Goal: Contribute content: Add original content to the website for others to see

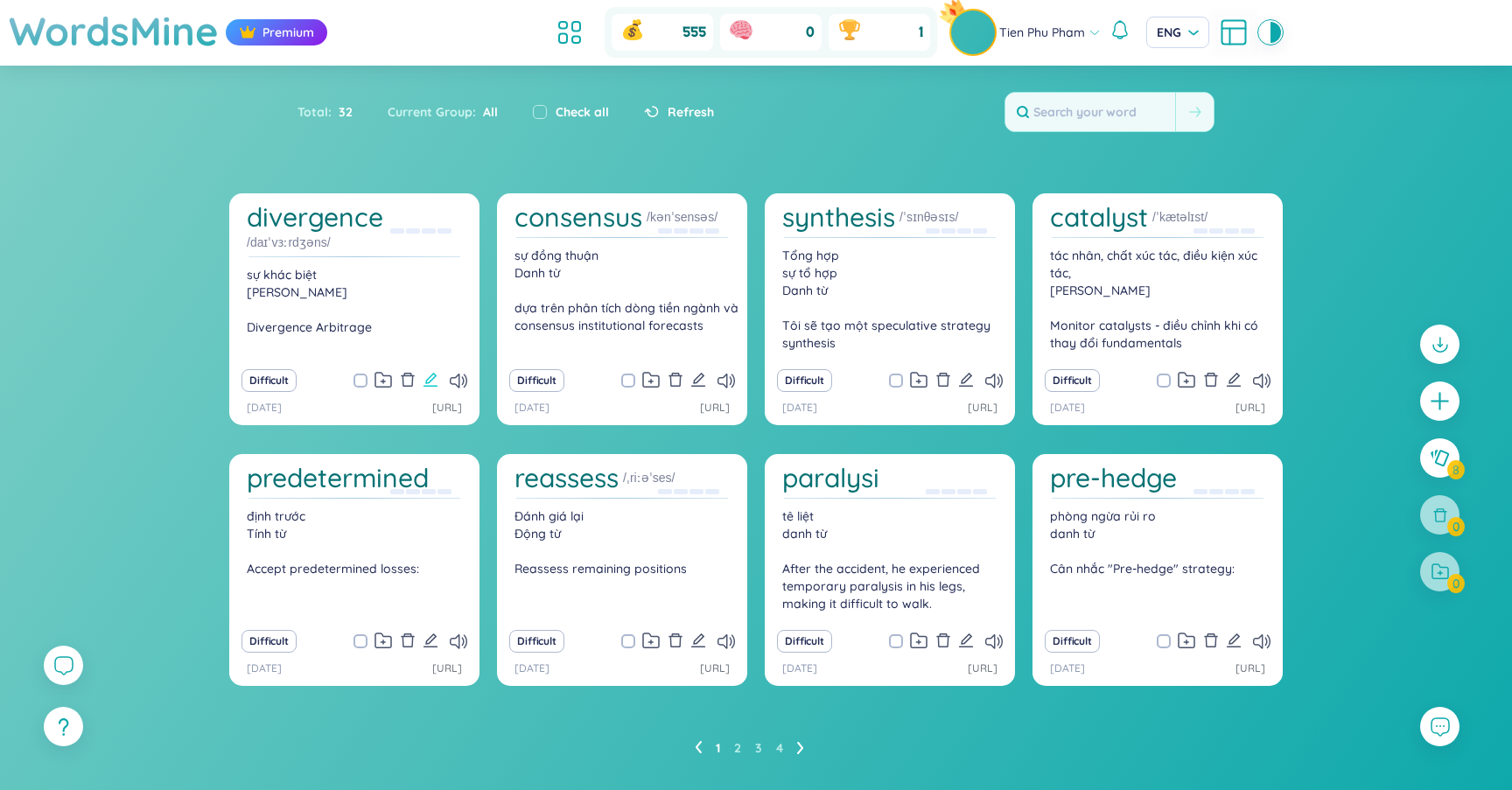
click at [425, 379] on icon "edit" at bounding box center [430, 379] width 14 height 14
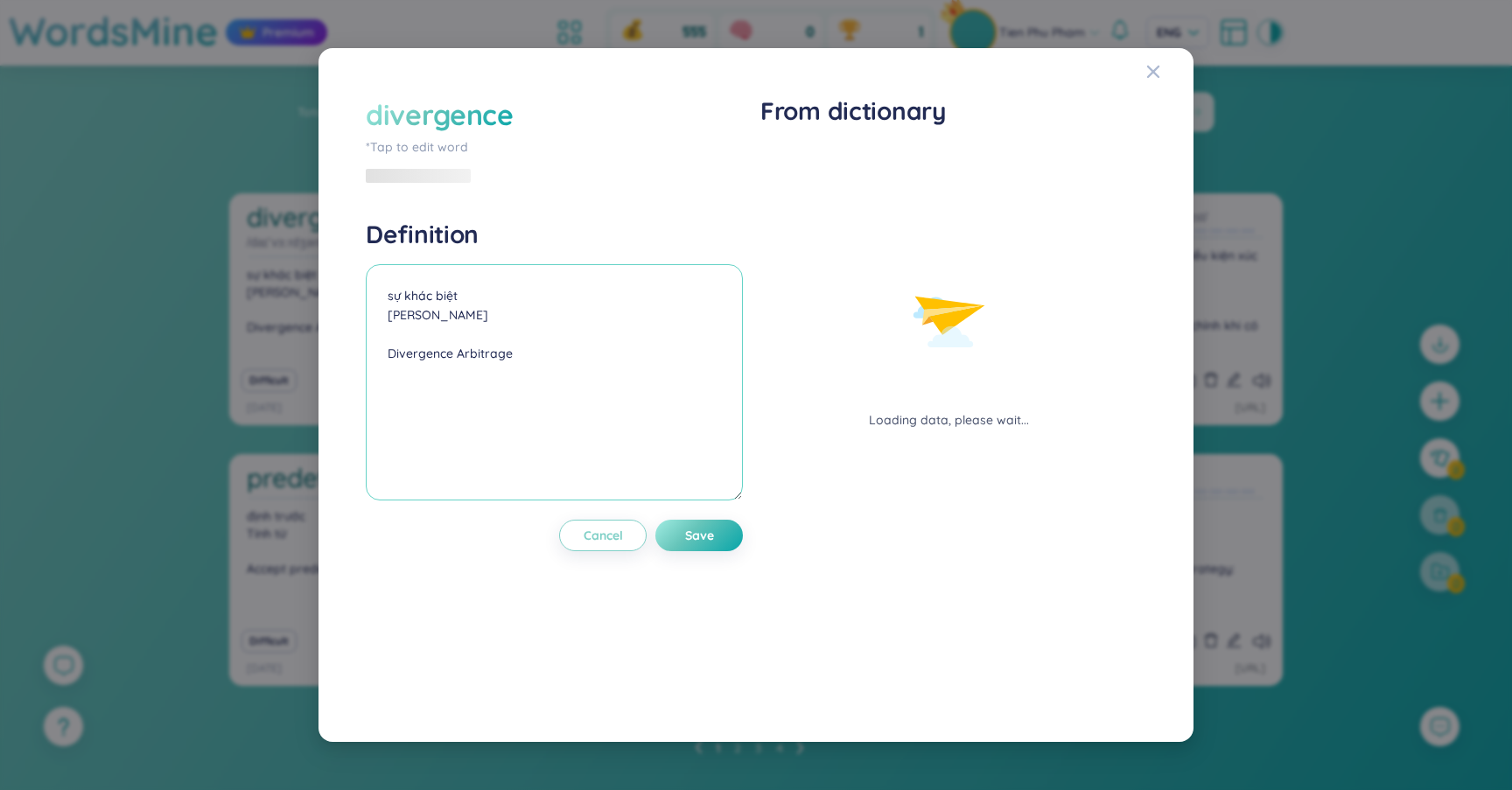
click at [550, 289] on textarea "sự khác biệt [PERSON_NAME] Divergence Arbitrage" at bounding box center [554, 382] width 377 height 236
paste textarea ", phân kỳ"
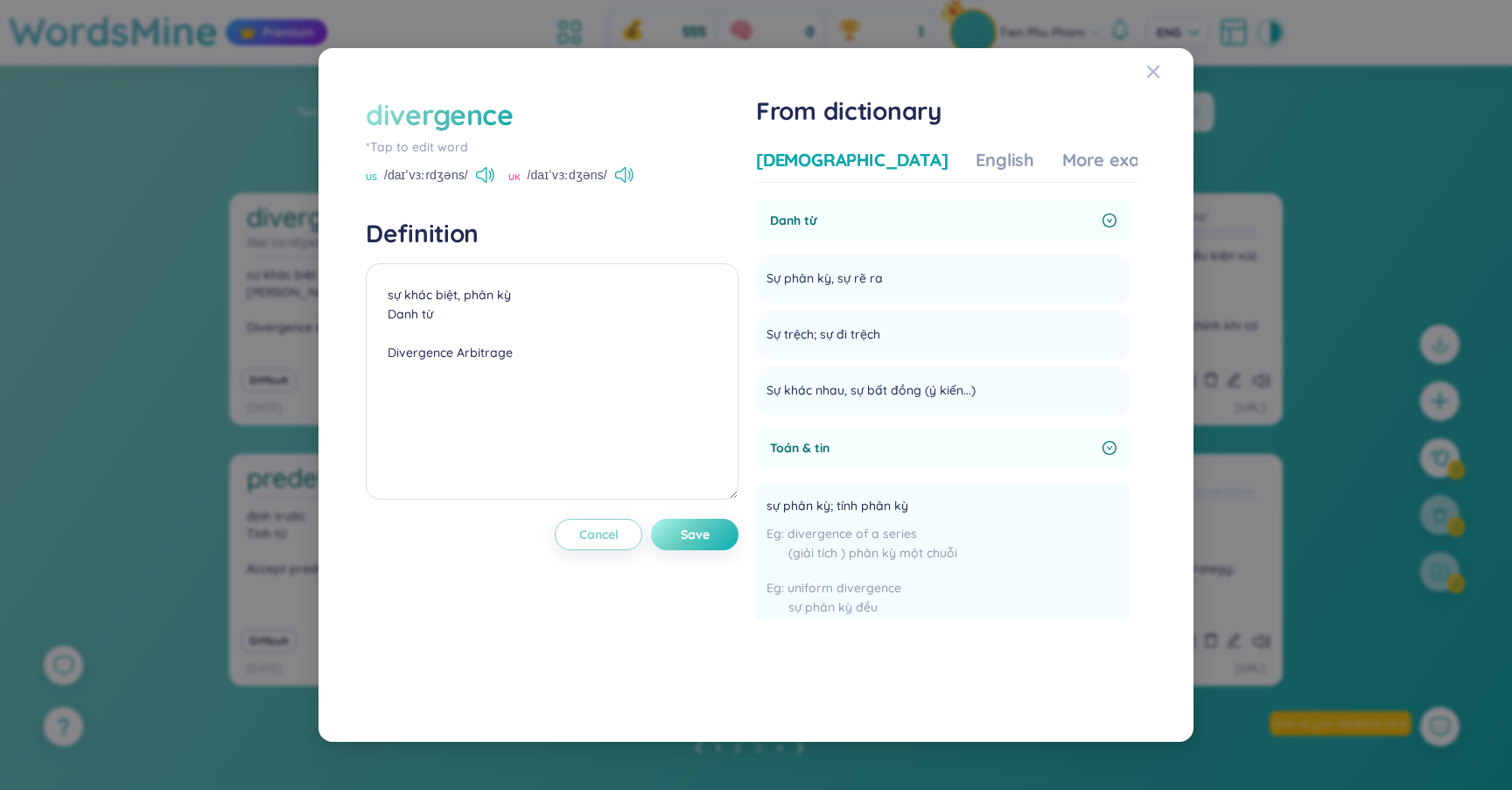
click at [707, 541] on span "Save" at bounding box center [695, 534] width 29 height 17
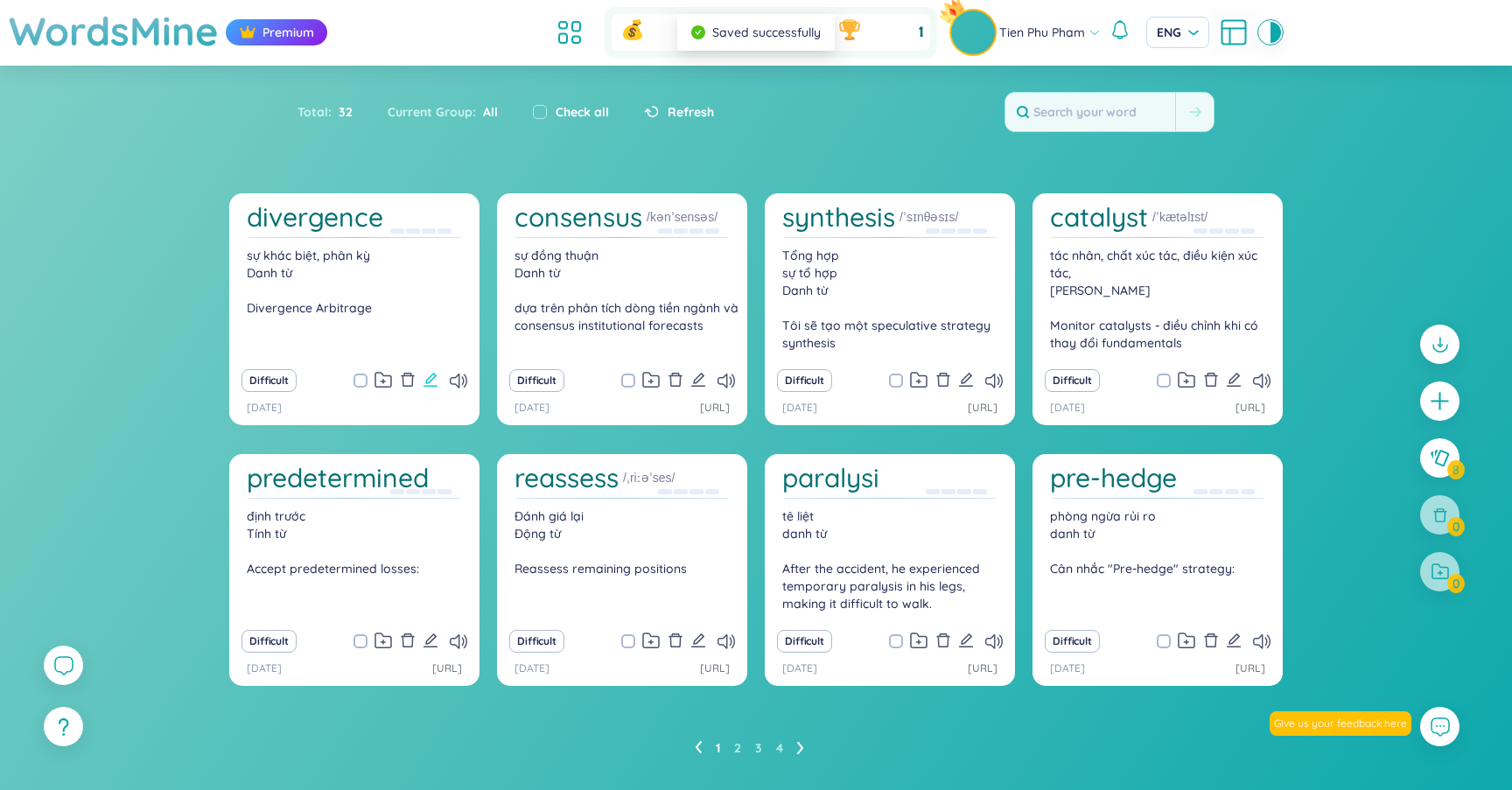
click at [436, 375] on icon "edit" at bounding box center [430, 379] width 14 height 14
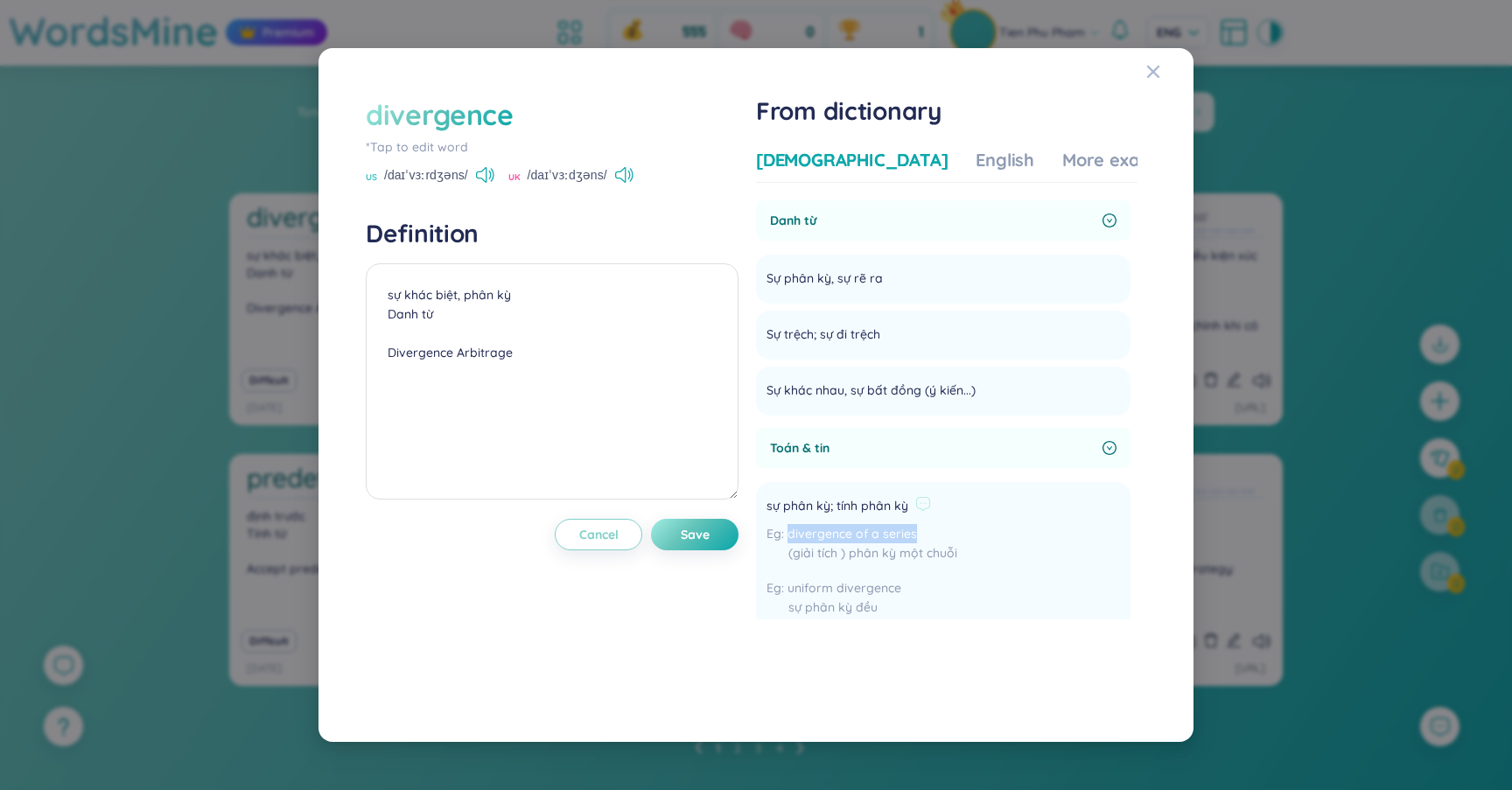
drag, startPoint x: 922, startPoint y: 532, endPoint x: 795, endPoint y: 534, distance: 127.0
click at [795, 534] on div "divergence of a series (giải tích ) phân kỳ một chuỗi" at bounding box center [861, 547] width 191 height 47
copy span "divergence of a series"
click at [562, 358] on textarea "sự khác biệt, phân kỳ Danh từ Divergence Arbitrage" at bounding box center [552, 381] width 373 height 236
paste textarea "divergence of a series"
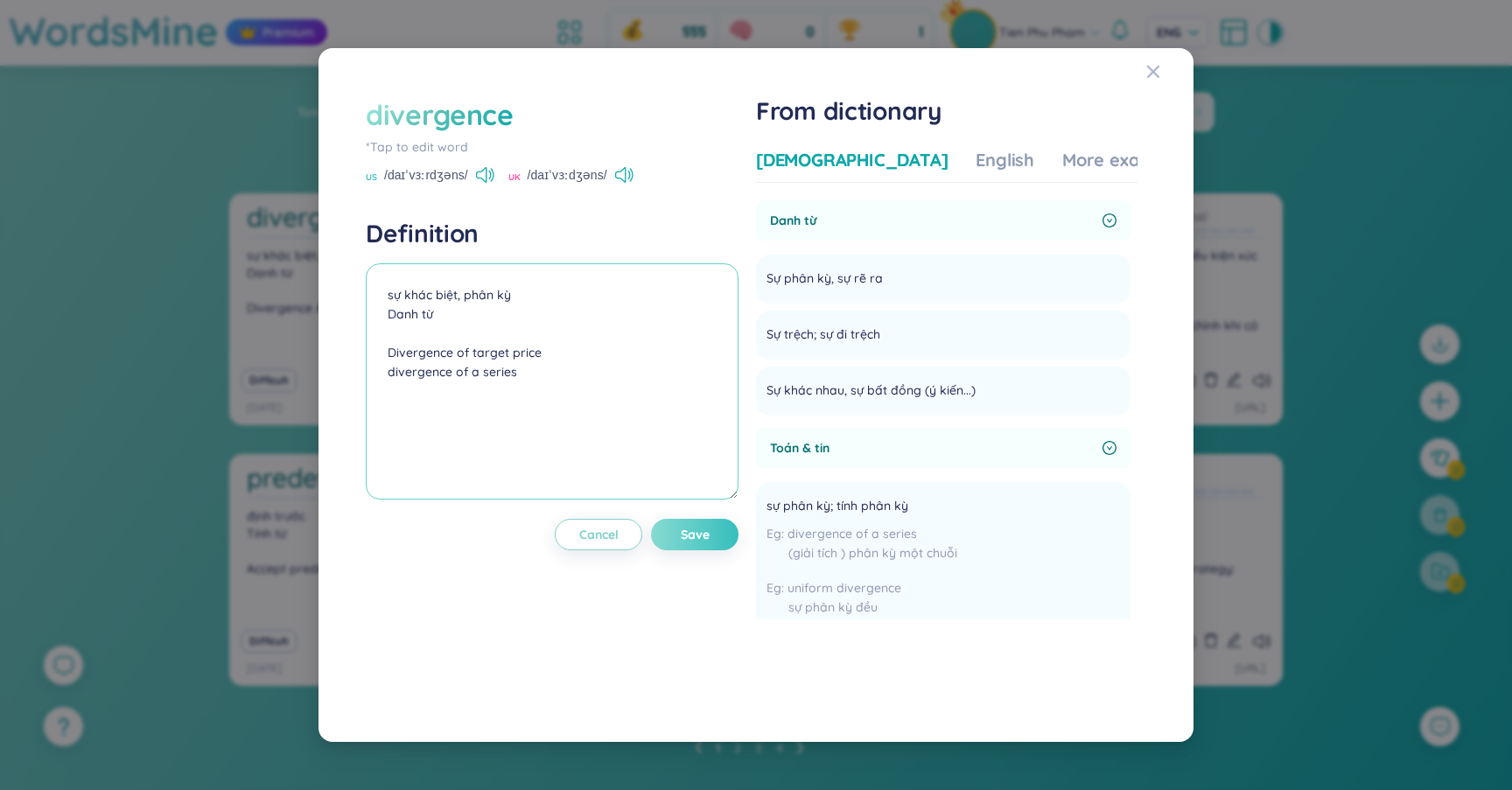
type textarea "sự khác biệt, phân kỳ Danh từ Divergence of target price divergence of a series"
click at [727, 523] on button "Save" at bounding box center [695, 535] width 88 height 32
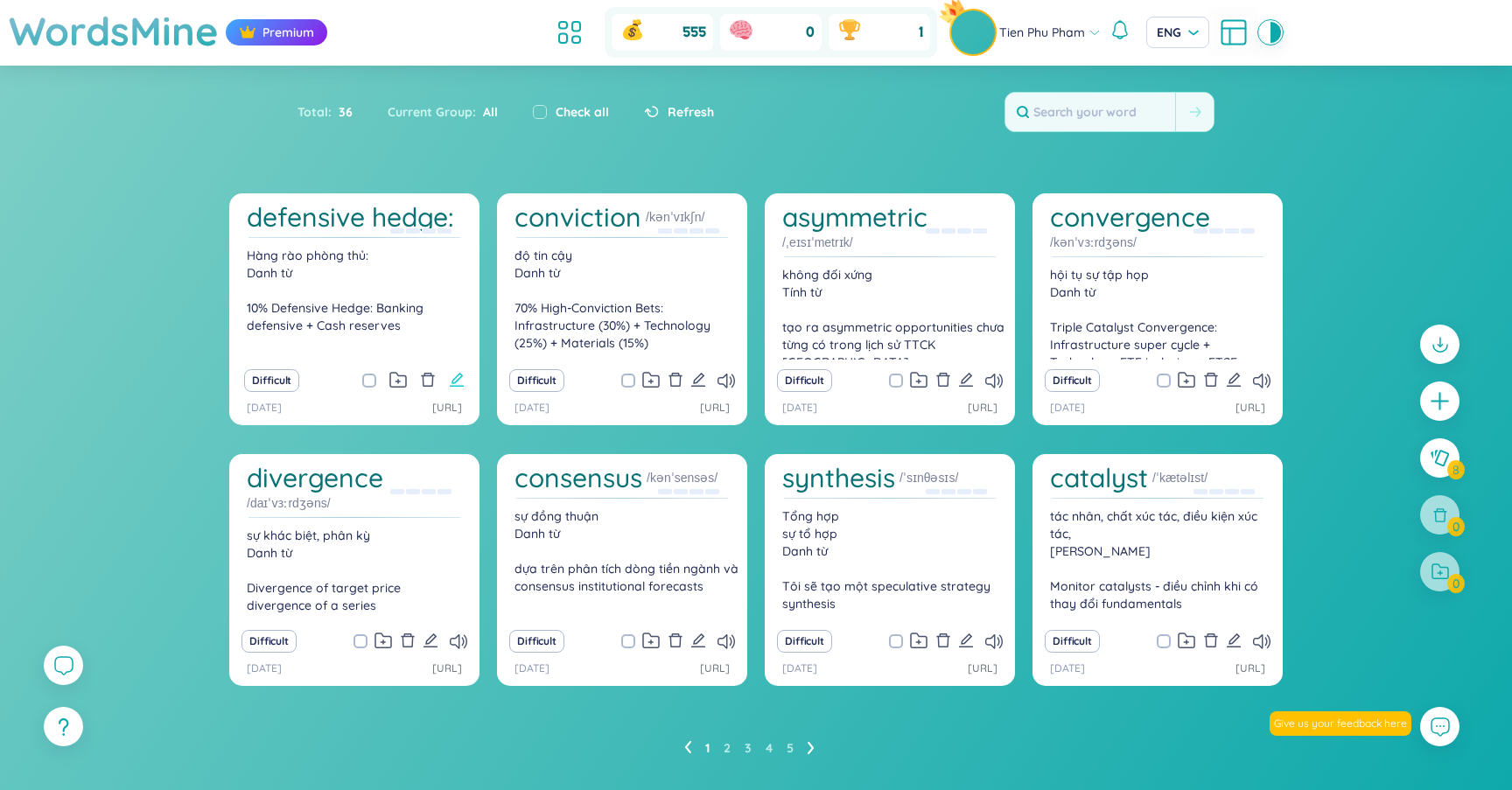
click at [449, 383] on icon "edit" at bounding box center [456, 379] width 16 height 16
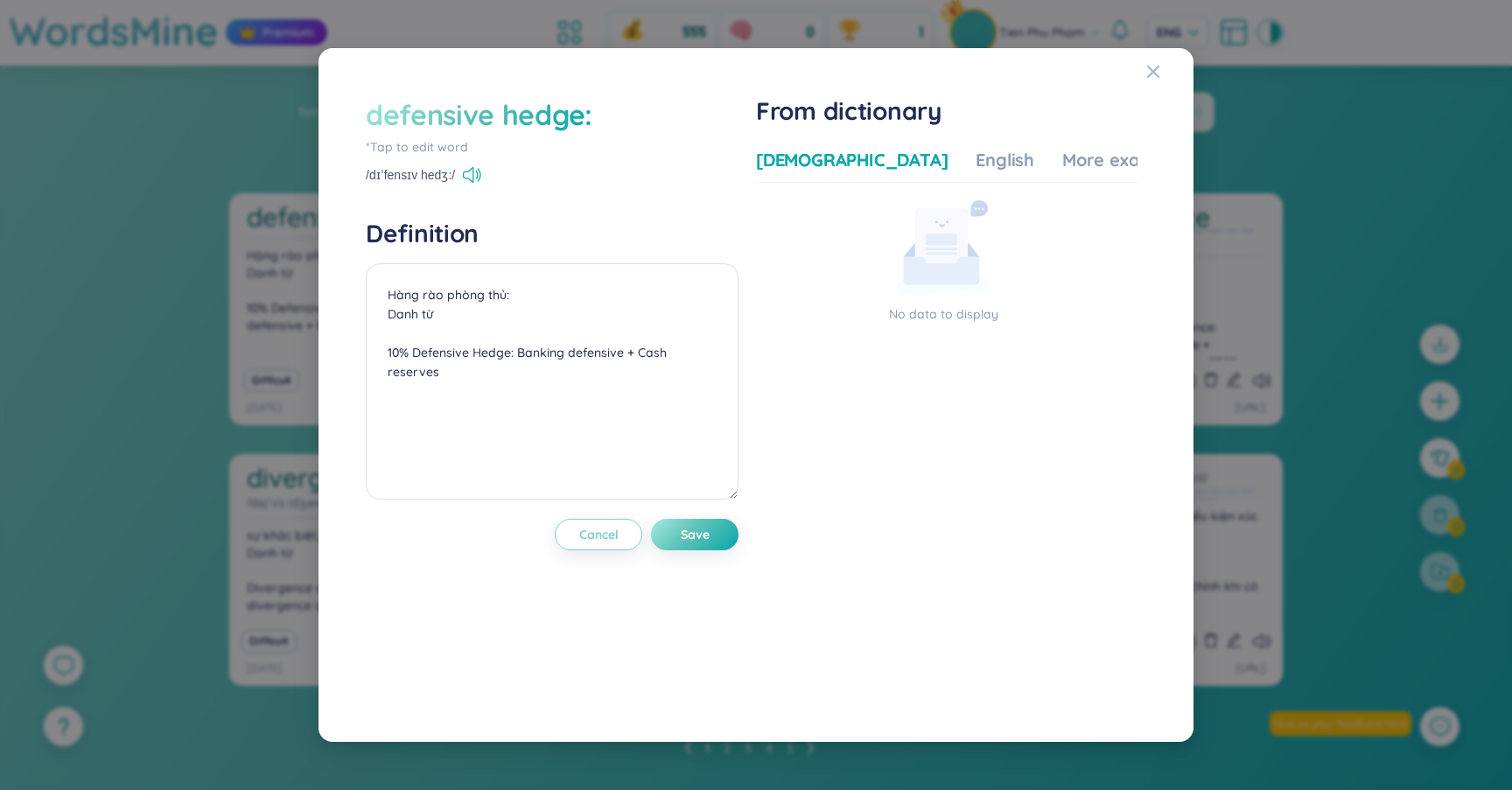
click at [543, 116] on div "defensive hedge:" at bounding box center [479, 115] width 226 height 38
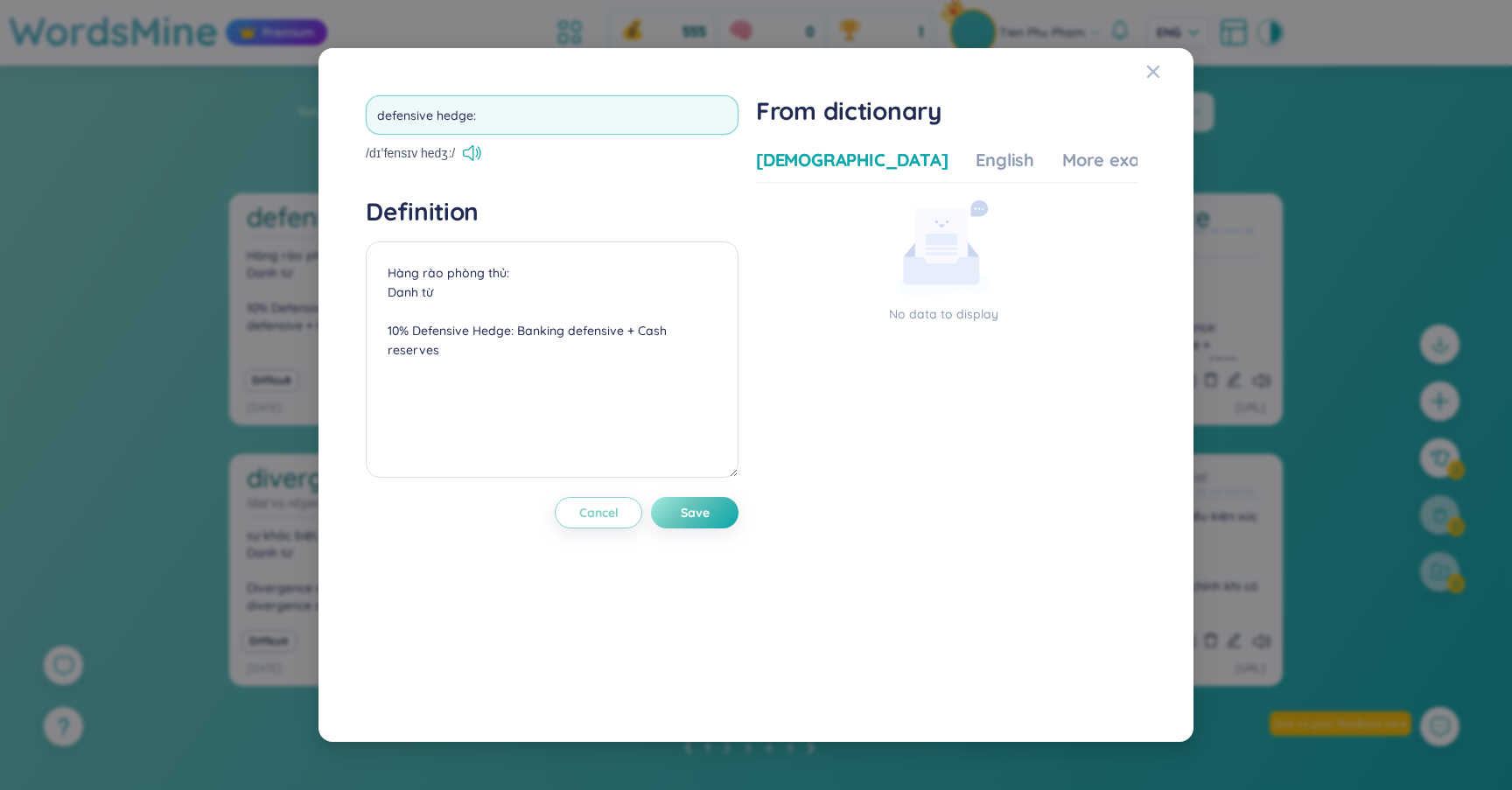
type input "defensive hedge"
click at [701, 512] on div "defensive hedge /dɪˈfensɪv hedʒ:/ Definition Hàng rào phòng thủ: Danh từ 10% De…" at bounding box center [552, 395] width 373 height 598
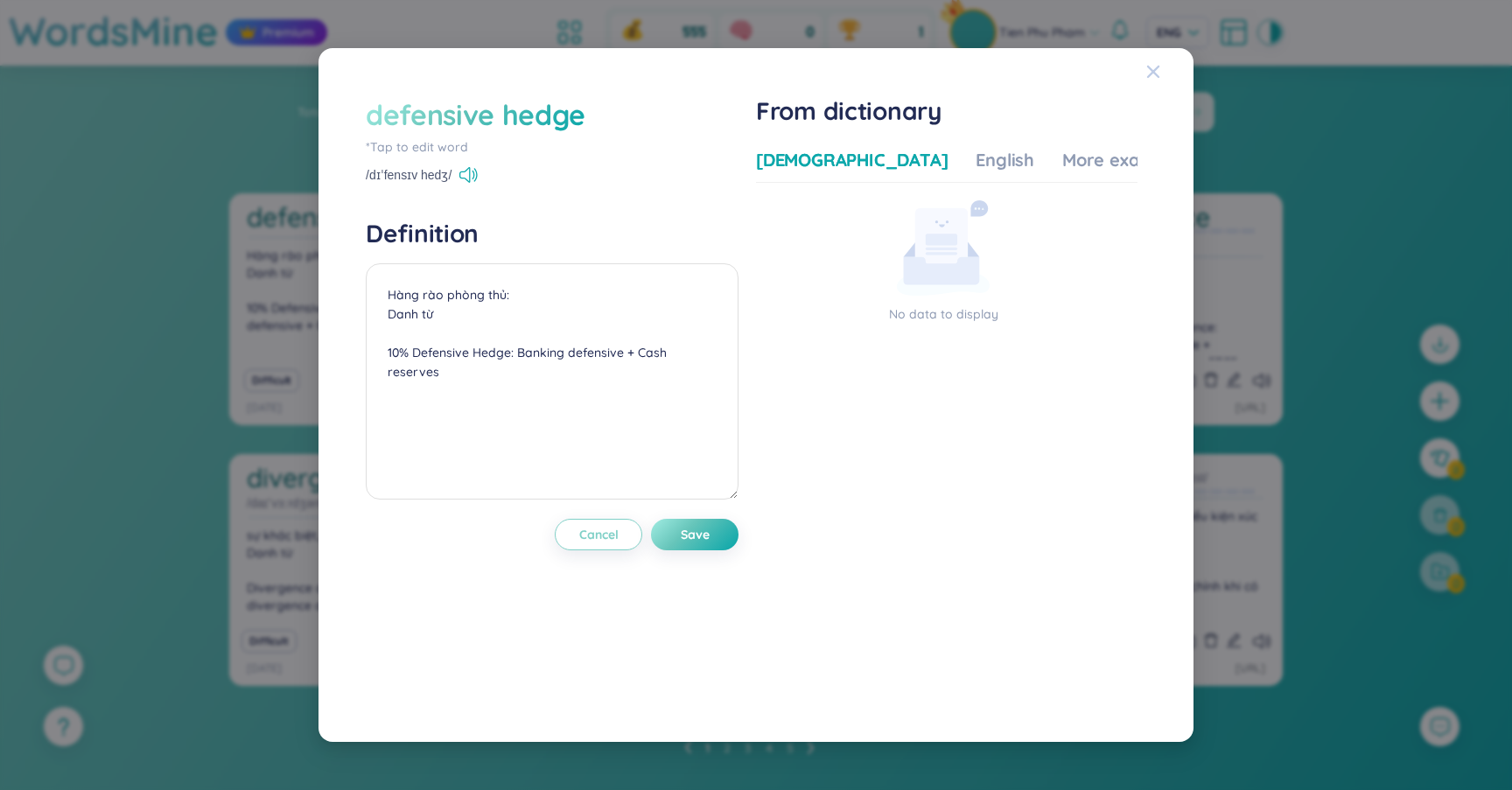
click at [1167, 80] on span "Close" at bounding box center [1170, 72] width 47 height 47
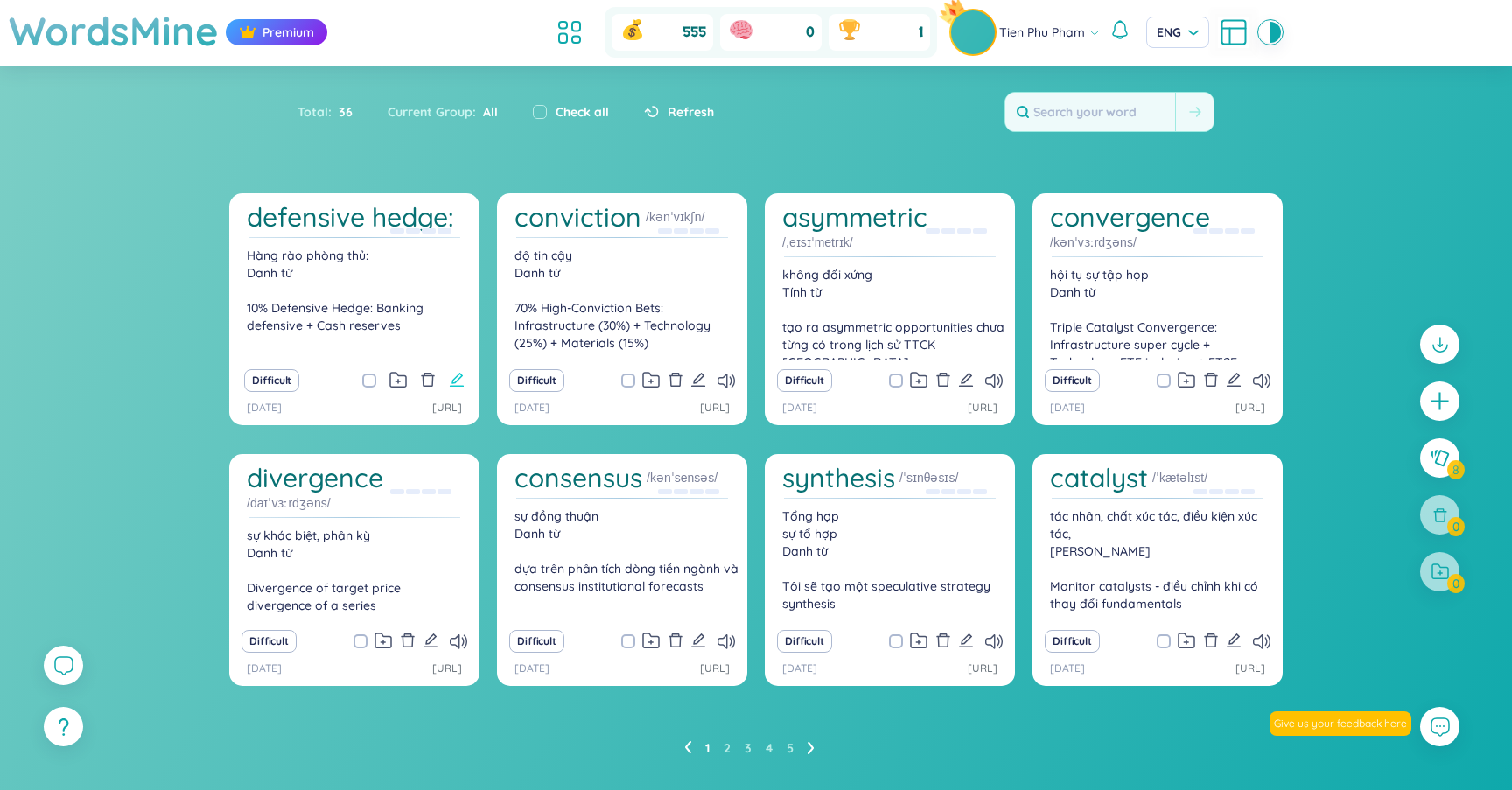
click at [455, 369] on button at bounding box center [456, 380] width 16 height 25
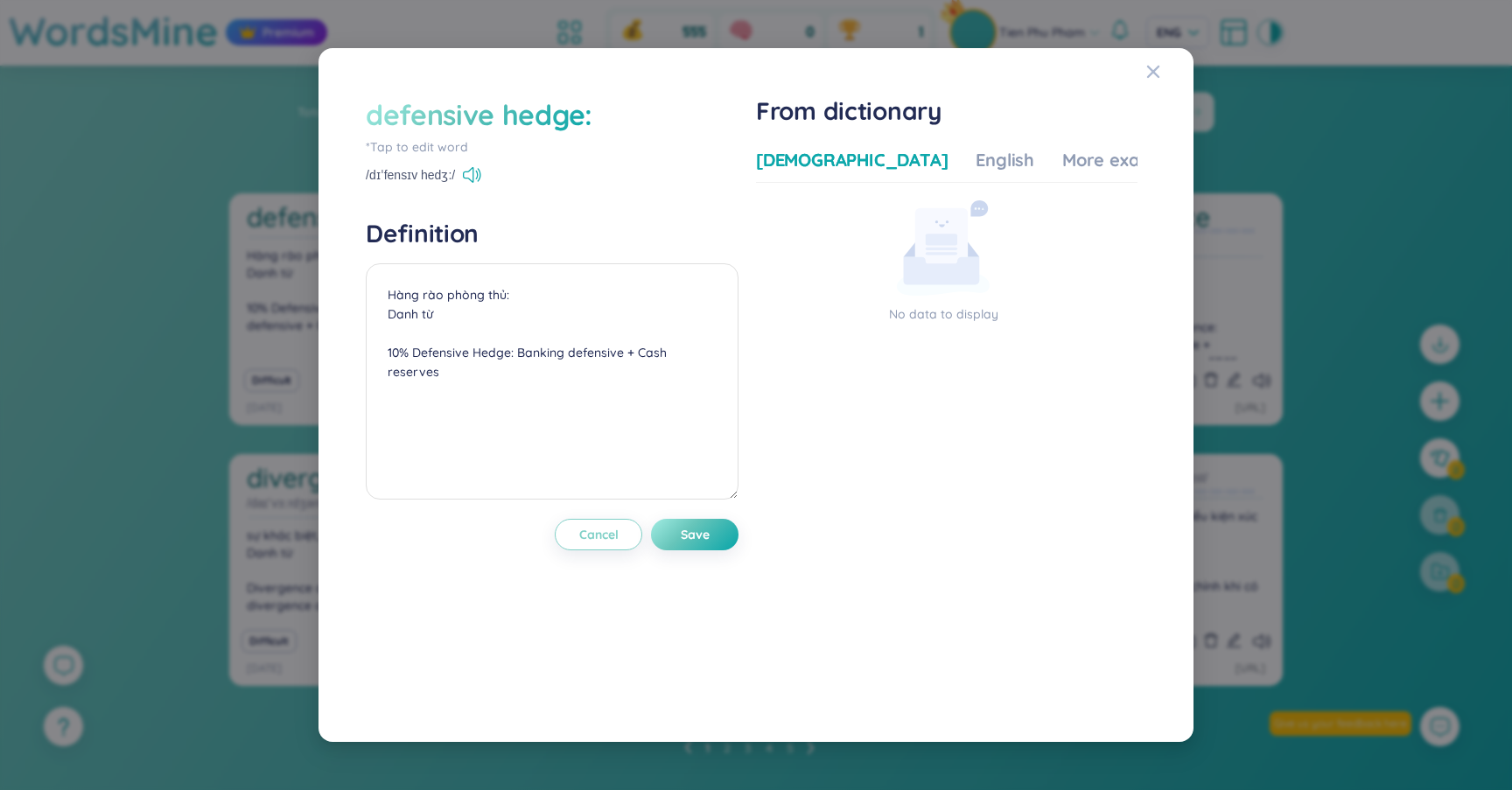
click at [585, 119] on div "defensive hedge:" at bounding box center [479, 115] width 226 height 38
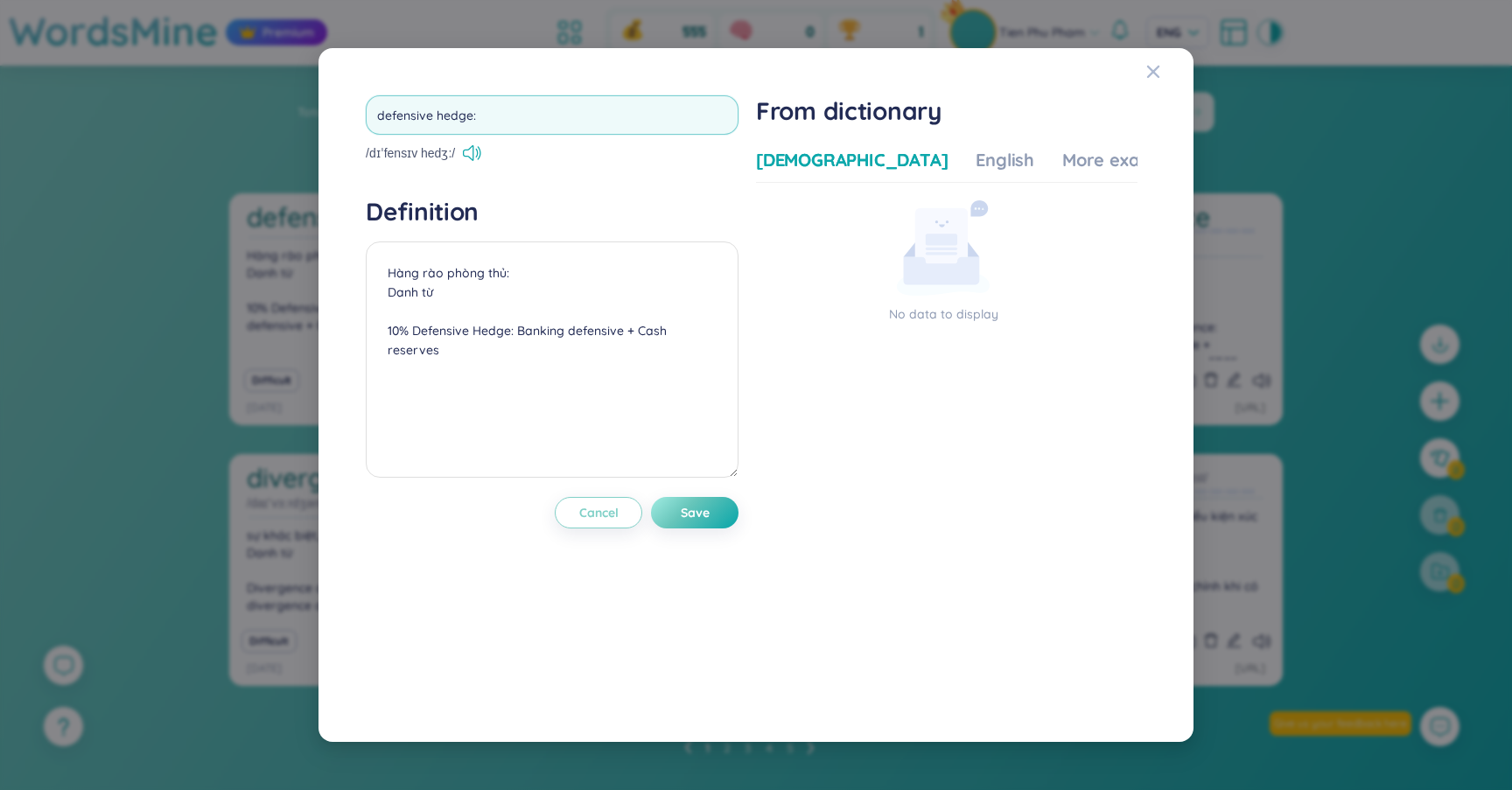
type input "defensive hedge"
click at [711, 506] on div "defensive hedge /dɪˈfensɪv hedʒ:/ Definition Hàng rào phòng thủ: Danh từ 10% De…" at bounding box center [552, 395] width 373 height 598
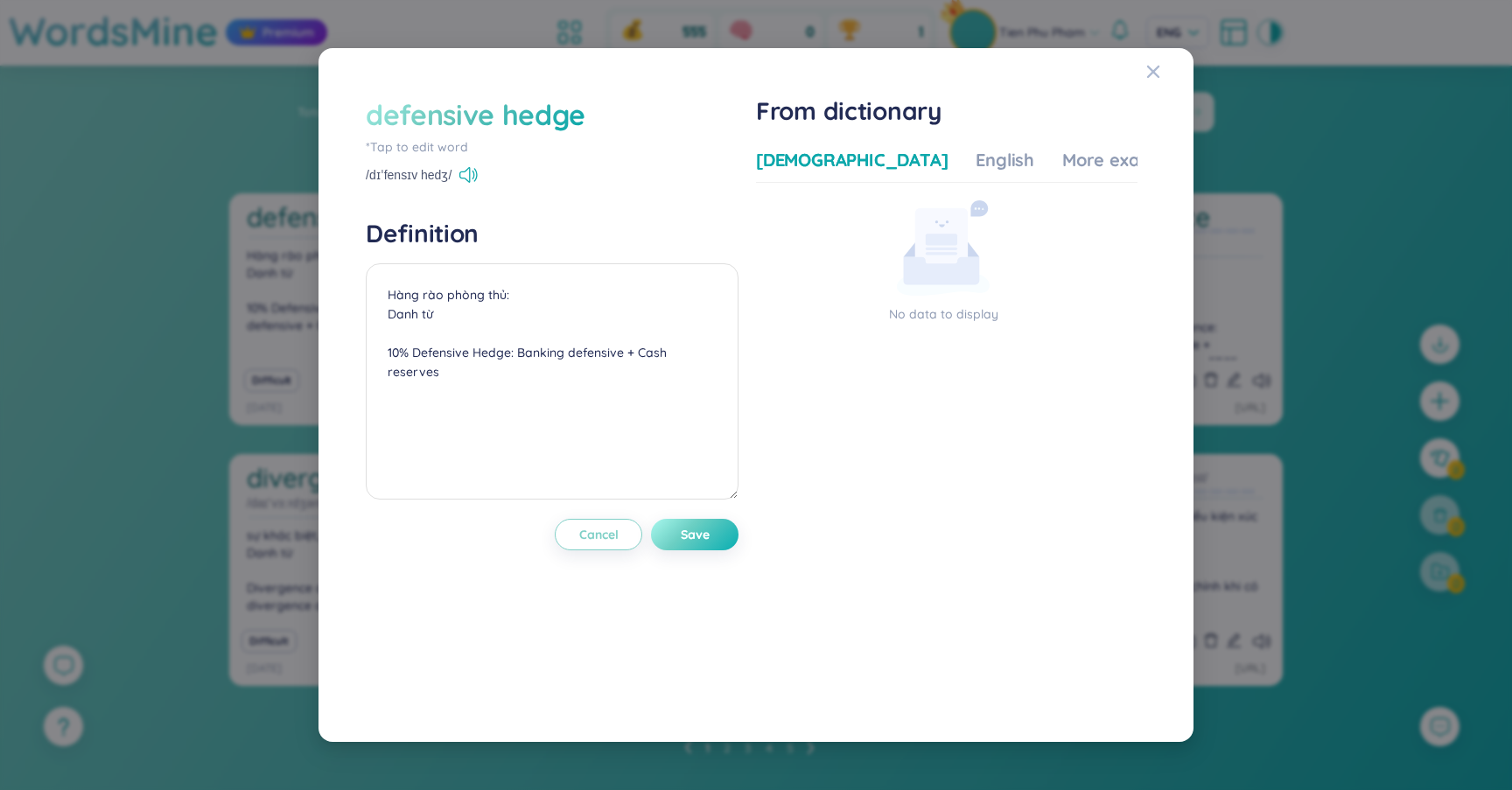
click at [706, 521] on button "Save" at bounding box center [695, 535] width 88 height 32
